Goal: Task Accomplishment & Management: Use online tool/utility

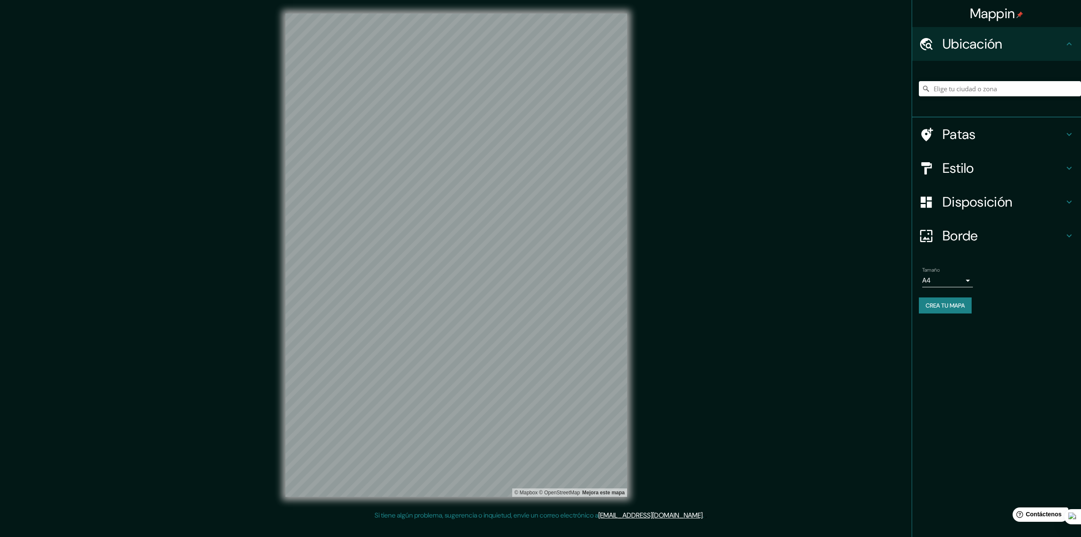
click at [1025, 174] on h4 "Estilo" at bounding box center [1003, 168] width 122 height 17
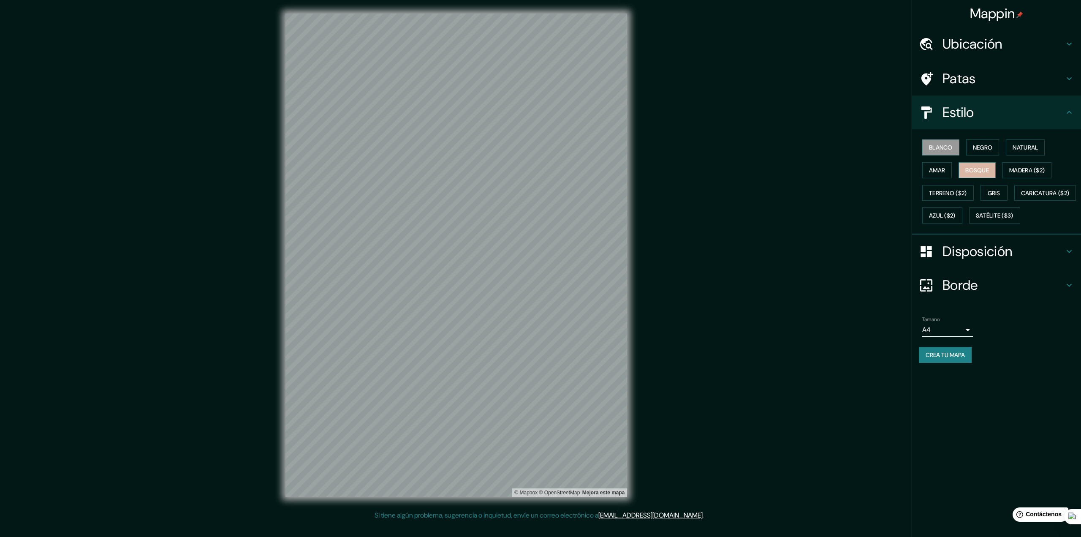
click at [975, 169] on font "Bosque" at bounding box center [977, 170] width 24 height 8
click at [1035, 167] on font "Madera ($2)" at bounding box center [1026, 170] width 35 height 8
click at [1018, 149] on font "Natural" at bounding box center [1024, 148] width 25 height 8
click at [992, 148] on font "Negro" at bounding box center [983, 148] width 20 height 8
click at [1033, 149] on font "Natural" at bounding box center [1024, 148] width 25 height 8
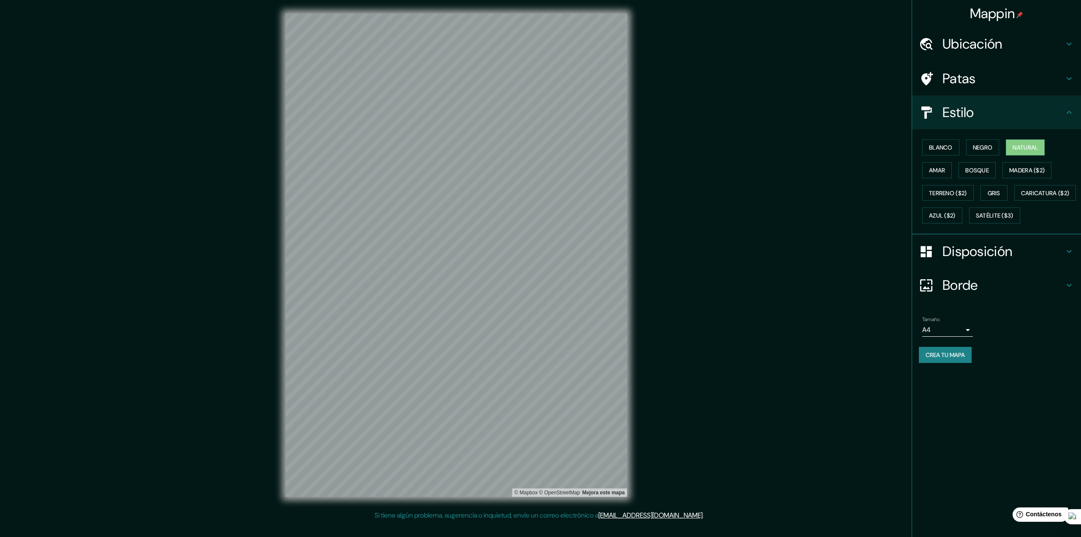
click at [954, 174] on div "Blanco Negro Natural Amar Bosque Madera ($2) Terreno ($2) Gris Caricatura ($2) …" at bounding box center [1000, 181] width 162 height 91
click at [938, 174] on font "Amar" at bounding box center [937, 170] width 16 height 11
click at [973, 173] on font "Bosque" at bounding box center [977, 170] width 24 height 8
click at [957, 191] on font "Terreno ($2)" at bounding box center [948, 193] width 38 height 8
click at [1000, 194] on font "Gris" at bounding box center [993, 193] width 13 height 8
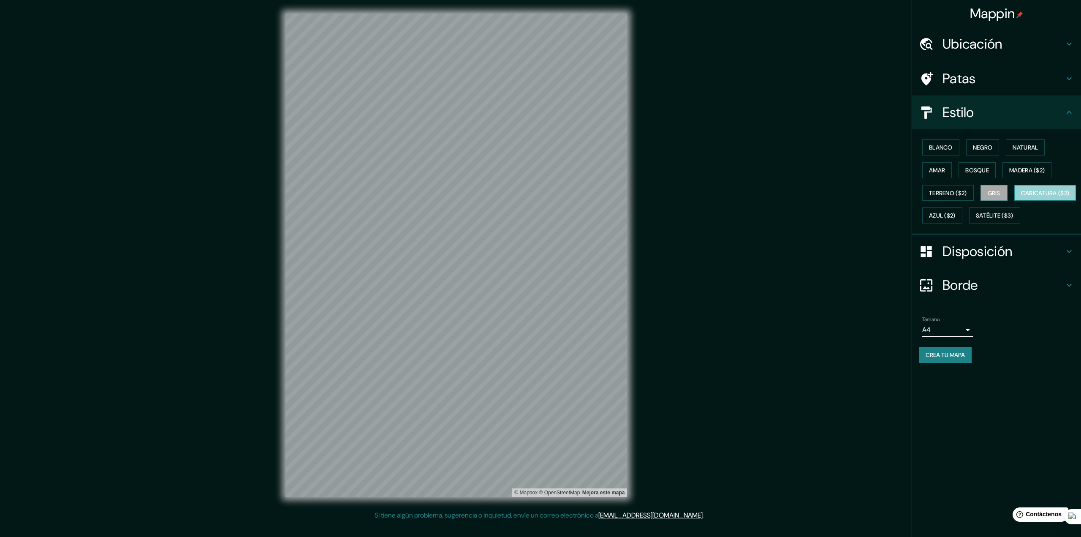
click at [1021, 197] on font "Caricatura ($2)" at bounding box center [1045, 193] width 49 height 8
click at [955, 213] on font "Azul ($2)" at bounding box center [942, 216] width 27 height 8
click at [1030, 168] on font "Madera ($2)" at bounding box center [1026, 170] width 35 height 8
click at [955, 216] on font "Azul ($2)" at bounding box center [942, 216] width 27 height 8
click at [1027, 166] on font "Madera ($2)" at bounding box center [1026, 170] width 35 height 8
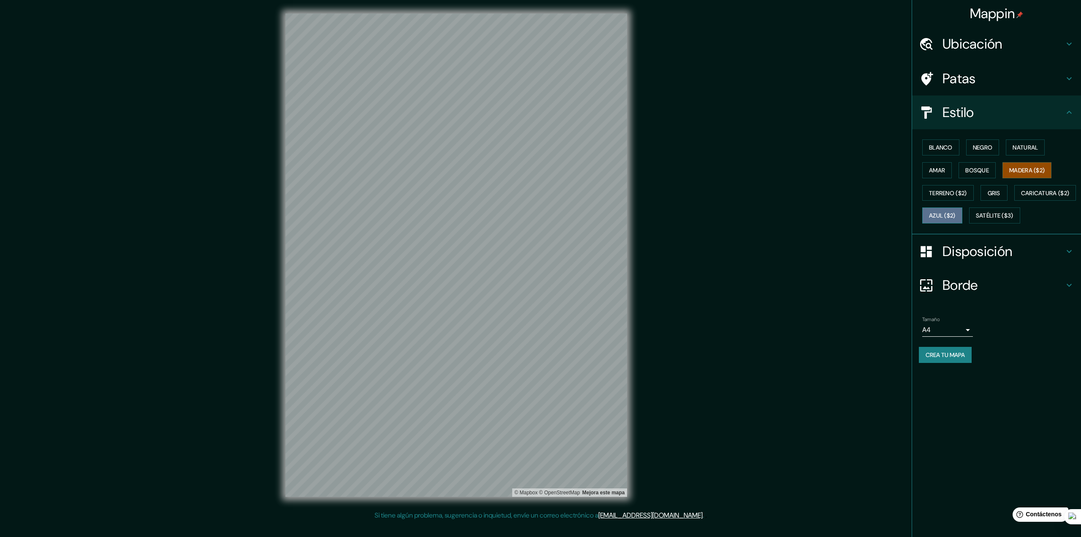
click at [955, 214] on font "Azul ($2)" at bounding box center [942, 216] width 27 height 8
click at [1027, 171] on font "Madera ($2)" at bounding box center [1026, 170] width 35 height 8
click at [962, 208] on button "Azul ($2)" at bounding box center [942, 215] width 40 height 16
click at [1021, 197] on font "Caricatura ($2)" at bounding box center [1045, 193] width 49 height 8
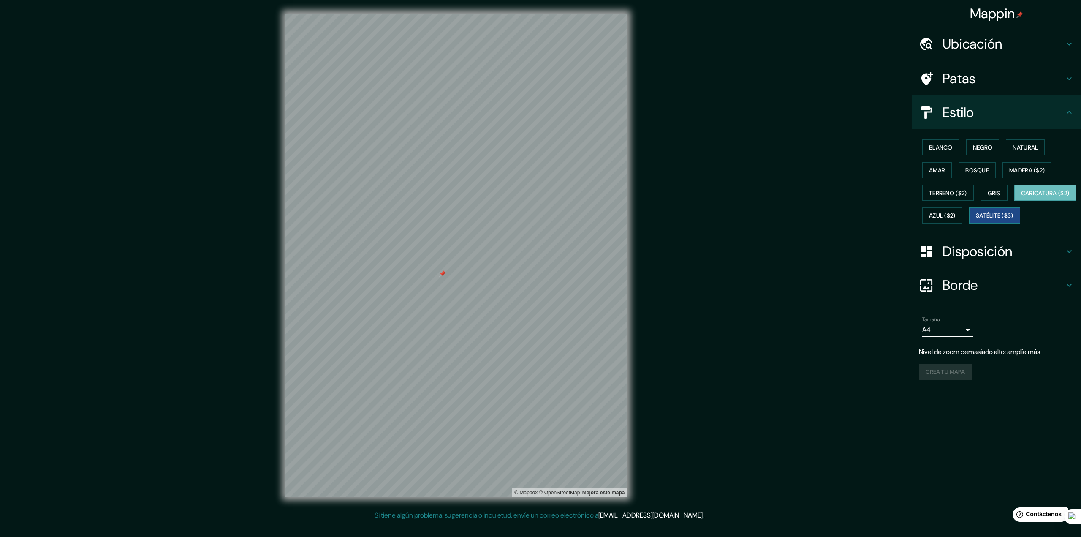
click at [976, 220] on font "Satélite ($3)" at bounding box center [995, 216] width 38 height 8
click at [1000, 194] on font "Gris" at bounding box center [993, 193] width 13 height 8
click at [966, 195] on font "Terreno ($2)" at bounding box center [948, 193] width 38 height 8
click at [1023, 145] on font "Natural" at bounding box center [1024, 148] width 25 height 8
click at [984, 169] on font "Bosque" at bounding box center [977, 170] width 24 height 8
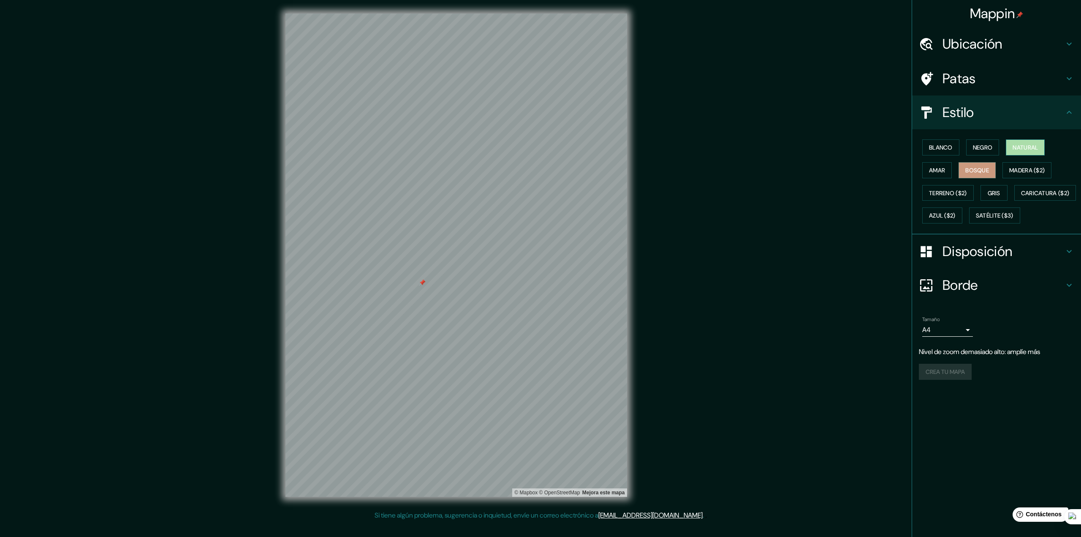
click at [1012, 146] on button "Natural" at bounding box center [1024, 147] width 39 height 16
click at [933, 170] on font "Amar" at bounding box center [937, 170] width 16 height 8
click at [977, 142] on font "Negro" at bounding box center [983, 147] width 20 height 11
click at [951, 144] on font "Blanco" at bounding box center [941, 148] width 24 height 8
click at [976, 182] on div "Blanco Negro Natural Amar Bosque Madera ($2) Terreno ($2) Gris Caricatura ($2) …" at bounding box center [1000, 181] width 162 height 91
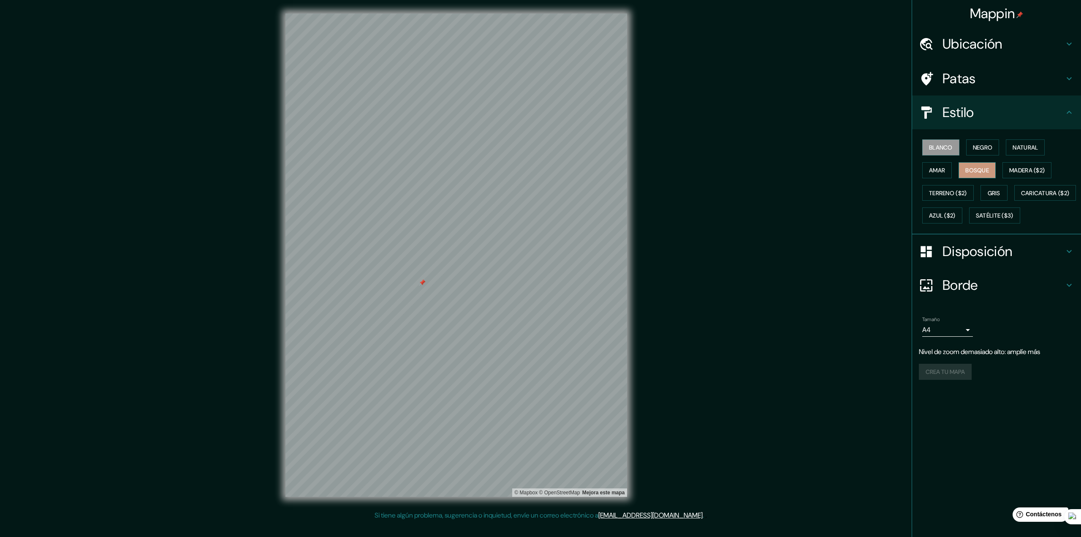
click at [986, 173] on font "Bosque" at bounding box center [977, 170] width 24 height 8
click at [1035, 178] on button "Madera ($2)" at bounding box center [1026, 170] width 49 height 16
click at [955, 212] on font "Azul ($2)" at bounding box center [942, 216] width 27 height 8
click at [1034, 170] on font "Madera ($2)" at bounding box center [1026, 170] width 35 height 8
click at [955, 210] on font "Azul ($2)" at bounding box center [942, 215] width 27 height 11
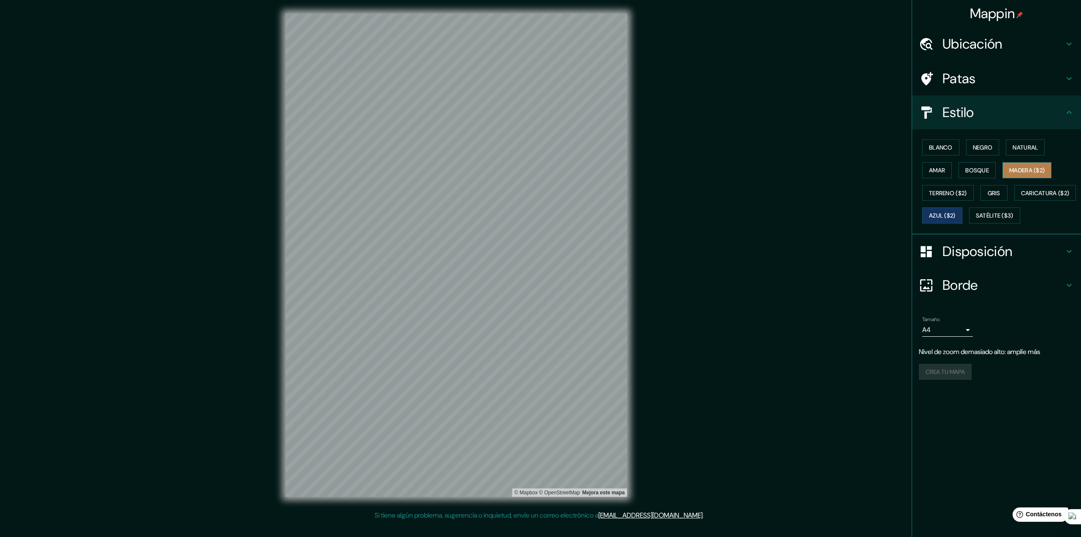
click at [1024, 169] on font "Madera ($2)" at bounding box center [1026, 170] width 35 height 8
click at [1012, 205] on div "Blanco Negro Natural Amar Bosque Madera ($2) Terreno ($2) Gris Caricatura ($2) …" at bounding box center [1000, 181] width 162 height 91
click at [955, 214] on font "Azul ($2)" at bounding box center [942, 216] width 27 height 8
click at [1023, 174] on font "Madera ($2)" at bounding box center [1026, 170] width 35 height 11
click at [955, 213] on font "Azul ($2)" at bounding box center [942, 216] width 27 height 8
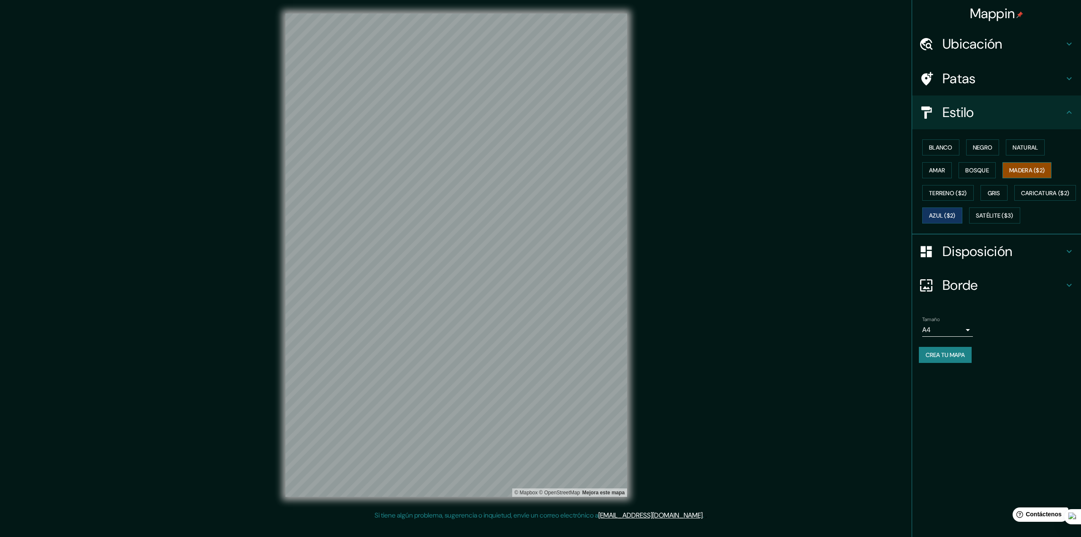
click at [1027, 165] on font "Madera ($2)" at bounding box center [1026, 170] width 35 height 11
click at [1021, 197] on font "Caricatura ($2)" at bounding box center [1045, 193] width 49 height 8
click at [976, 220] on font "Satélite ($3)" at bounding box center [995, 216] width 38 height 8
click at [949, 191] on font "Terreno ($2)" at bounding box center [948, 193] width 38 height 8
click at [1012, 152] on button "Natural" at bounding box center [1024, 147] width 39 height 16
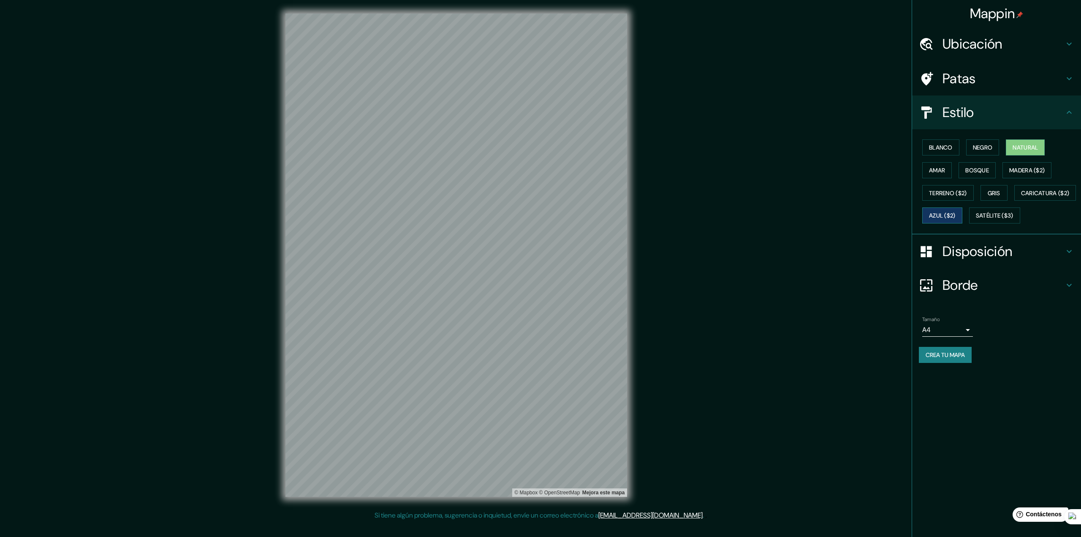
click at [955, 220] on font "Azul ($2)" at bounding box center [942, 215] width 27 height 11
click at [1035, 171] on font "Madera ($2)" at bounding box center [1026, 170] width 35 height 8
click at [1019, 148] on font "Natural" at bounding box center [1024, 148] width 25 height 8
click at [992, 143] on font "Negro" at bounding box center [983, 147] width 20 height 11
click at [949, 148] on font "Blanco" at bounding box center [941, 148] width 24 height 8
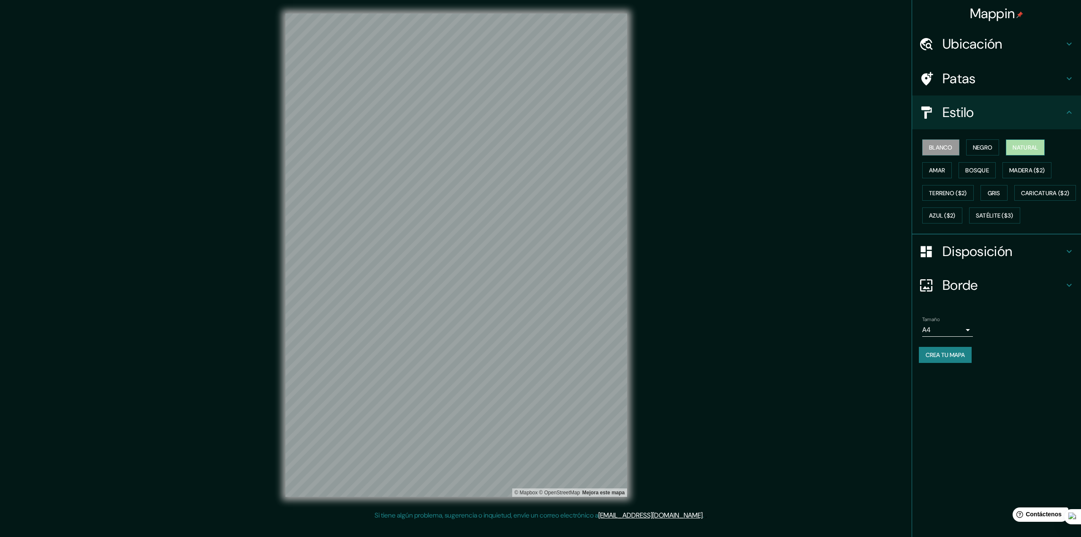
click at [1044, 151] on button "Natural" at bounding box center [1024, 147] width 39 height 16
click at [984, 167] on font "Bosque" at bounding box center [977, 170] width 24 height 8
click at [950, 167] on button "Amar" at bounding box center [937, 170] width 30 height 16
click at [952, 192] on font "Terreno ($2)" at bounding box center [948, 193] width 38 height 8
click at [940, 179] on div "Blanco Negro Natural Amar Bosque Madera ($2) Terreno ($2) Gris Caricatura ($2) …" at bounding box center [1000, 181] width 162 height 91
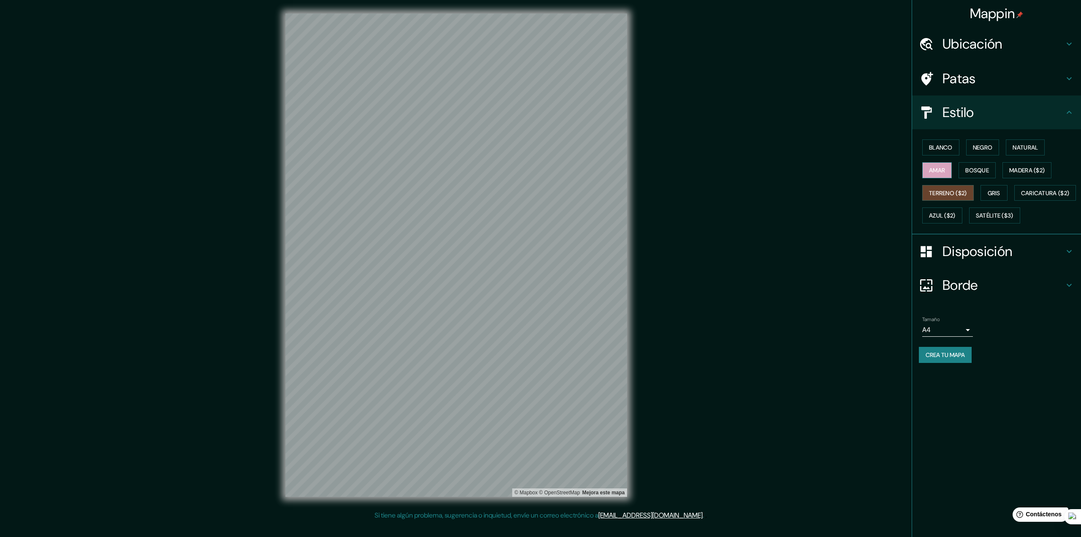
click at [937, 173] on font "Amar" at bounding box center [937, 170] width 16 height 8
click at [1041, 171] on font "Madera ($2)" at bounding box center [1026, 170] width 35 height 8
click at [995, 199] on button "Gris" at bounding box center [993, 193] width 27 height 16
click at [1021, 197] on font "Caricatura ($2)" at bounding box center [1045, 193] width 49 height 8
click at [976, 220] on font "Satélite ($3)" at bounding box center [995, 216] width 38 height 8
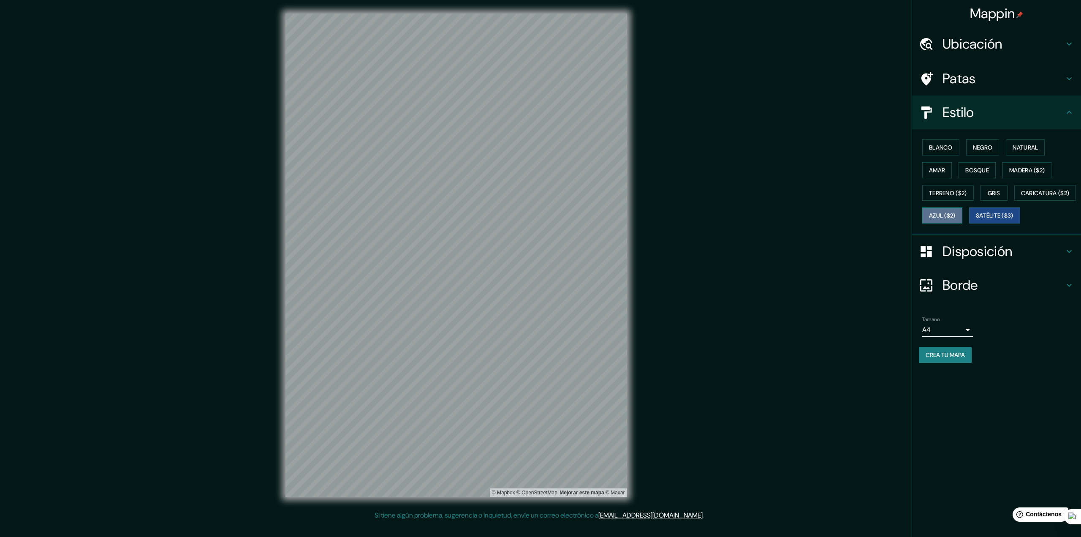
click at [955, 218] on font "Azul ($2)" at bounding box center [942, 216] width 27 height 8
click at [1033, 172] on font "Madera ($2)" at bounding box center [1026, 170] width 35 height 8
click at [955, 215] on font "Azul ($2)" at bounding box center [942, 216] width 27 height 8
click at [930, 173] on font "Amar" at bounding box center [937, 170] width 16 height 8
click at [1022, 143] on font "Natural" at bounding box center [1024, 147] width 25 height 11
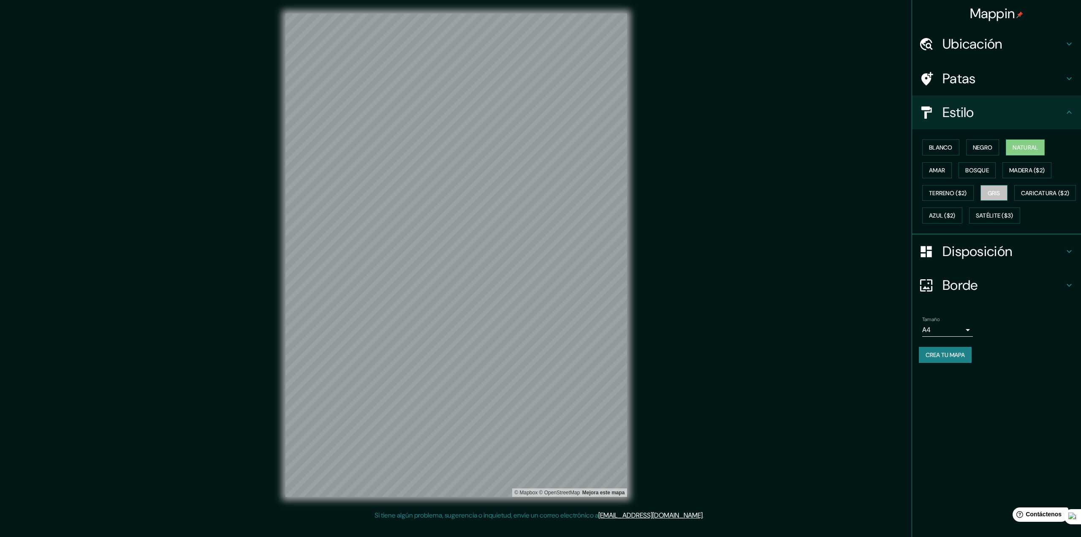
click at [1005, 187] on button "Gris" at bounding box center [993, 193] width 27 height 16
